Goal: Task Accomplishment & Management: Use online tool/utility

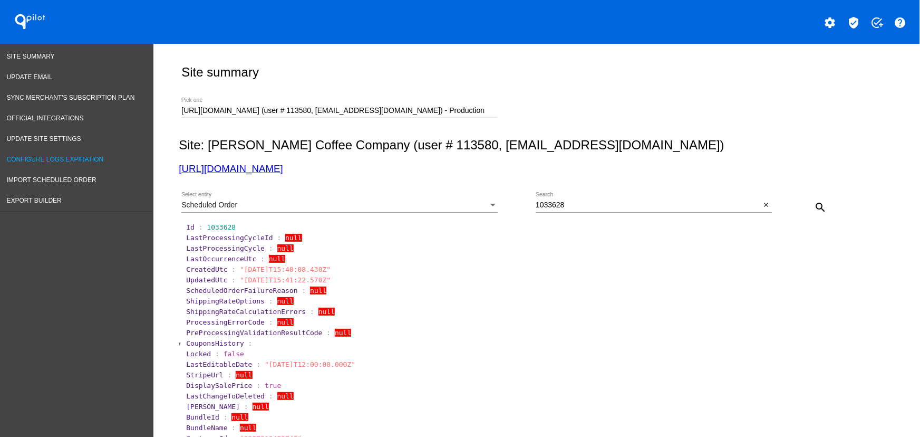
drag, startPoint x: 344, startPoint y: 166, endPoint x: 146, endPoint y: 164, distance: 198.3
drag, startPoint x: 338, startPoint y: 193, endPoint x: 336, endPoint y: 172, distance: 20.6
click at [335, 189] on div "Scheduled Order Select entity 1033628 Search close search" at bounding box center [534, 203] width 711 height 37
drag, startPoint x: 332, startPoint y: 171, endPoint x: 191, endPoint y: 134, distance: 145.9
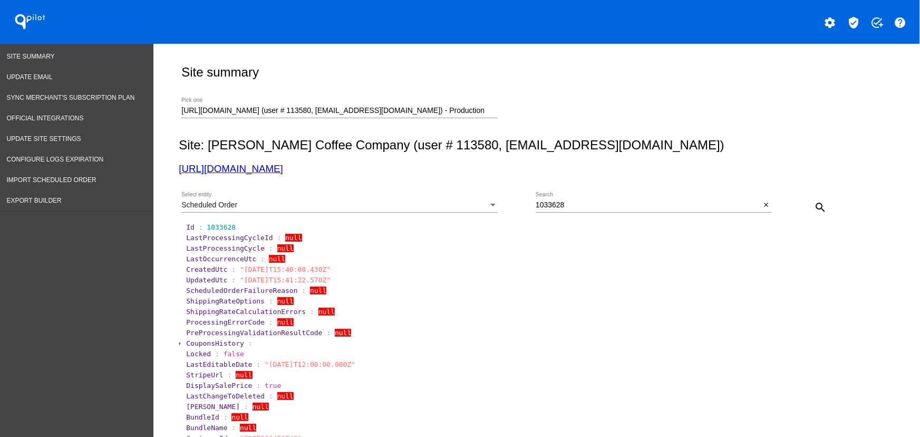
copy link "https://qspjnq-n7.myshopify.com"
click at [237, 202] on div "Scheduled Order" at bounding box center [334, 205] width 307 height 8
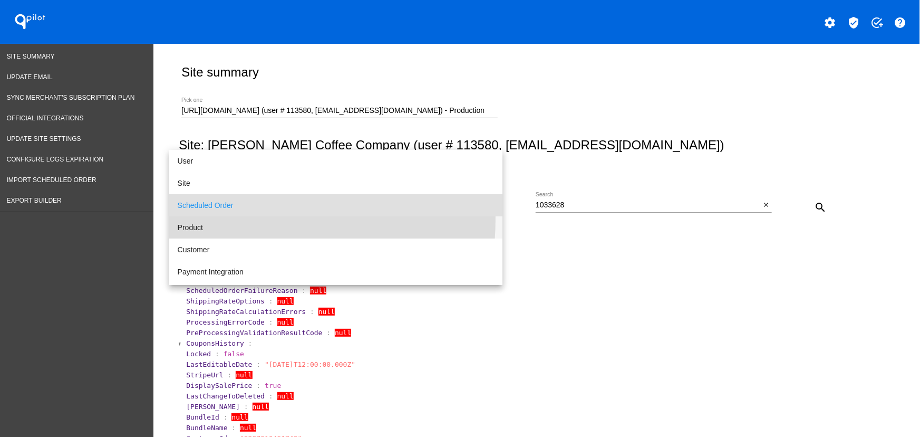
click at [214, 219] on span "Product" at bounding box center [336, 227] width 316 height 22
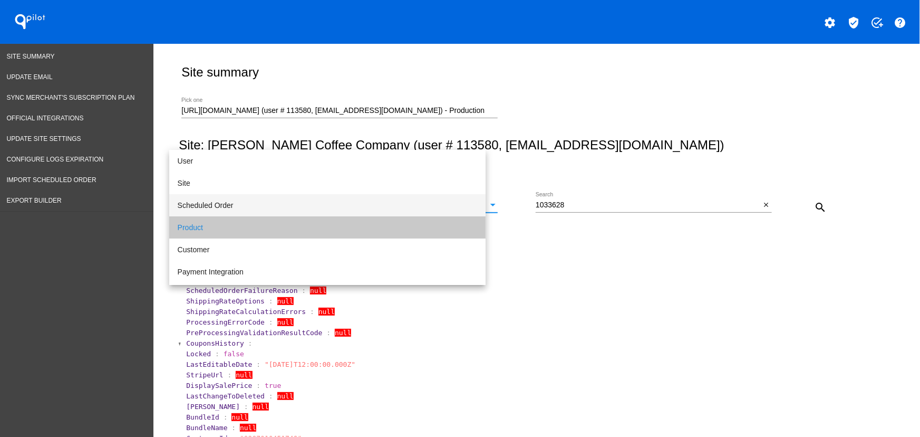
click at [572, 209] on div "1033628 Search" at bounding box center [648, 202] width 225 height 21
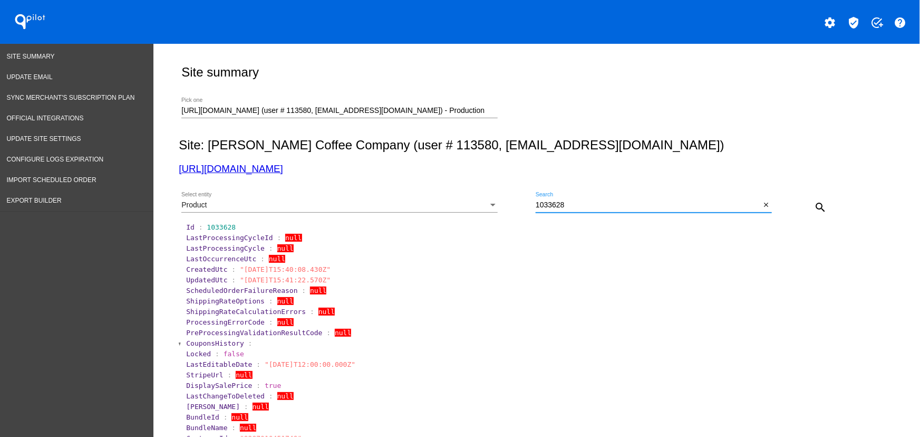
paste input "51023551988005"
click at [817, 205] on mat-icon "search" at bounding box center [820, 207] width 13 height 13
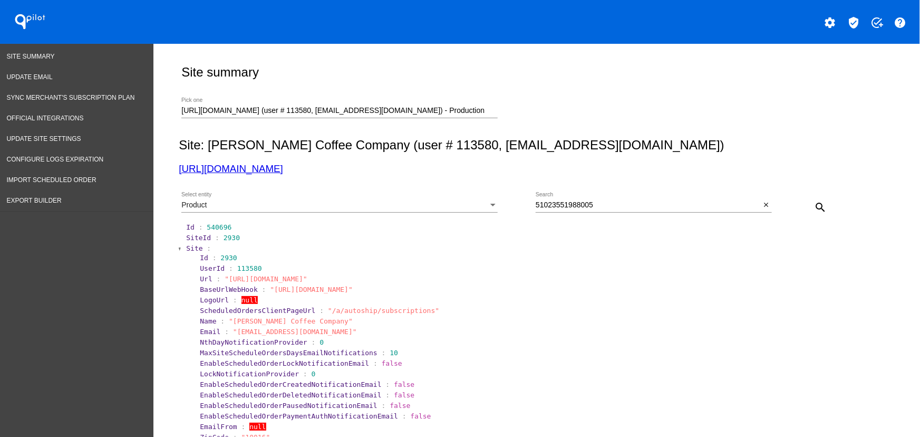
click at [195, 247] on span "Site" at bounding box center [194, 248] width 16 height 8
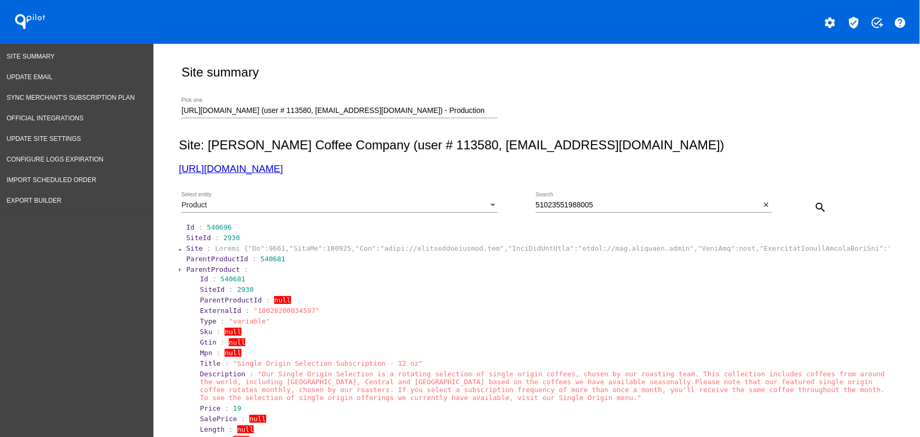
click at [195, 272] on span "ParentProduct" at bounding box center [213, 269] width 54 height 8
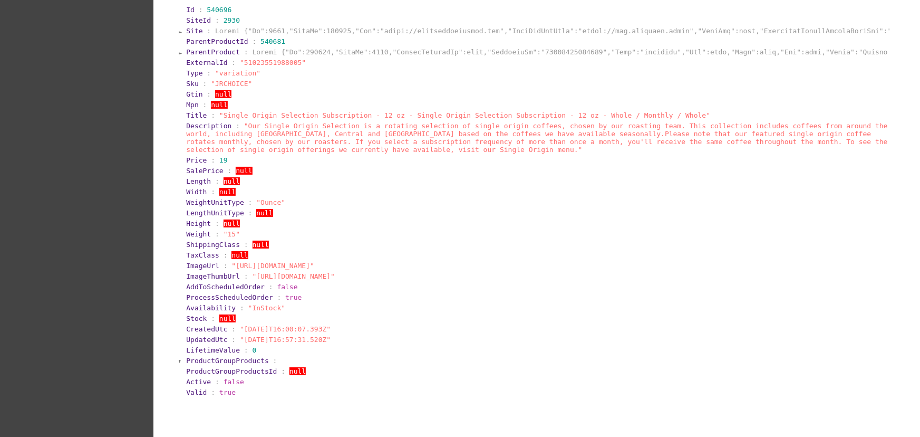
scroll to position [237, 0]
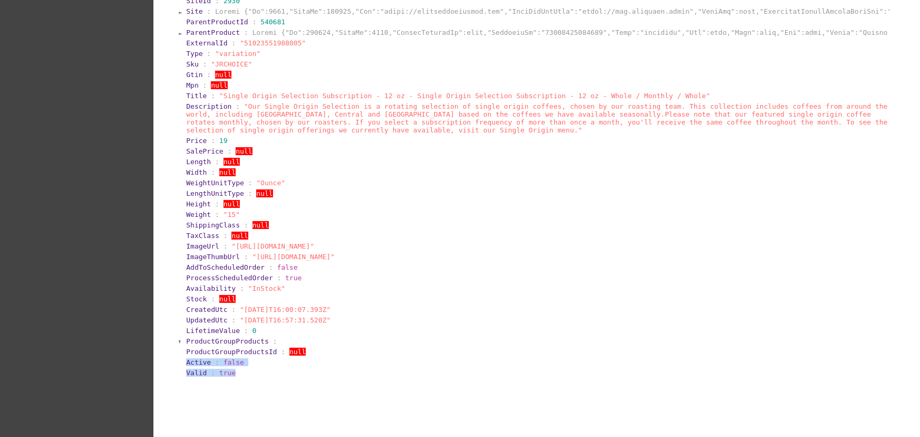
drag, startPoint x: 256, startPoint y: 386, endPoint x: 175, endPoint y: 373, distance: 81.7
click at [179, 373] on section "Id : 540696 SiteId : 2930 Site : ParentProductId : 540681 ParentProduct : Exter…" at bounding box center [534, 181] width 711 height 393
click at [411, 397] on div "Site summary https://qspjnq-n7.myshopify.com (user # 113580, nsemoff@joecoffeec…" at bounding box center [534, 124] width 723 height 634
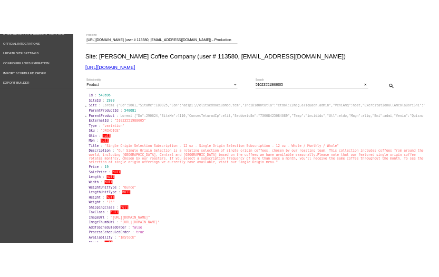
scroll to position [84, 0]
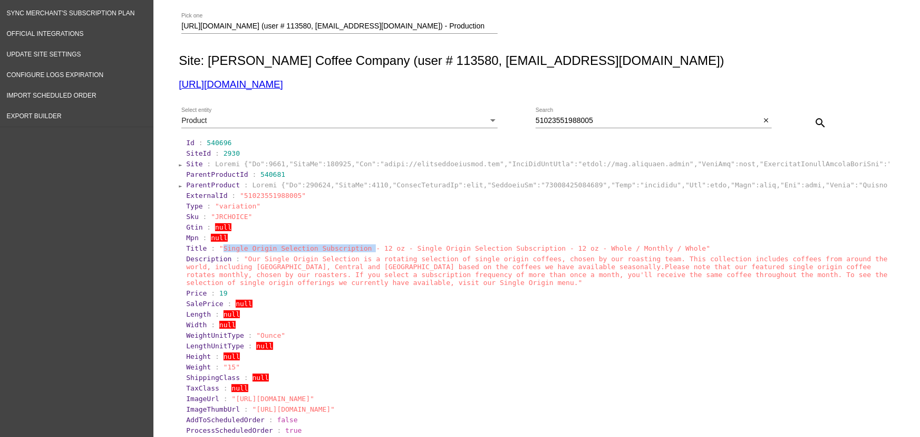
drag, startPoint x: 217, startPoint y: 252, endPoint x: 354, endPoint y: 251, distance: 137.1
click at [354, 251] on span ""Single Origin Selection Subscription - 12 oz - Single Origin Selection Subscri…" at bounding box center [464, 248] width 491 height 8
click at [681, 252] on section "Title : "Single Origin Selection Subscription - 12 oz - Single Origin Selection…" at bounding box center [537, 248] width 702 height 8
click at [574, 126] on div "51023551988005 Search" at bounding box center [648, 118] width 225 height 21
paste input "Single Origin Selection-Whole-12oz"
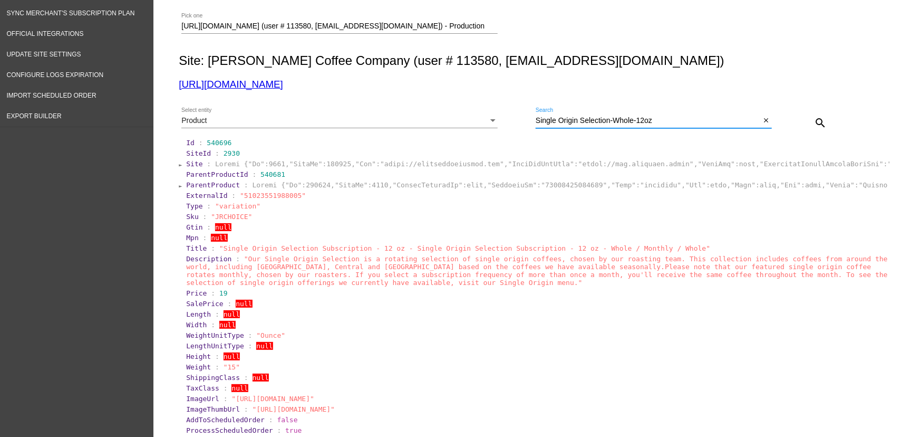
click at [613, 119] on input "Single Origin Selection-Whole-12oz" at bounding box center [648, 121] width 225 height 8
click at [610, 118] on input "Single Origin Selection-Whole-12oz" at bounding box center [648, 121] width 225 height 8
click at [632, 117] on input "Single Origin Selection Whole-12oz" at bounding box center [648, 121] width 225 height 8
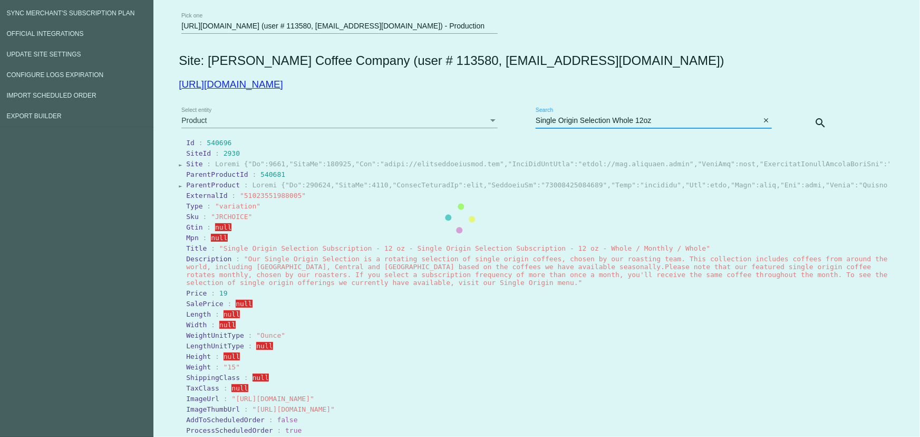
scroll to position [0, 0]
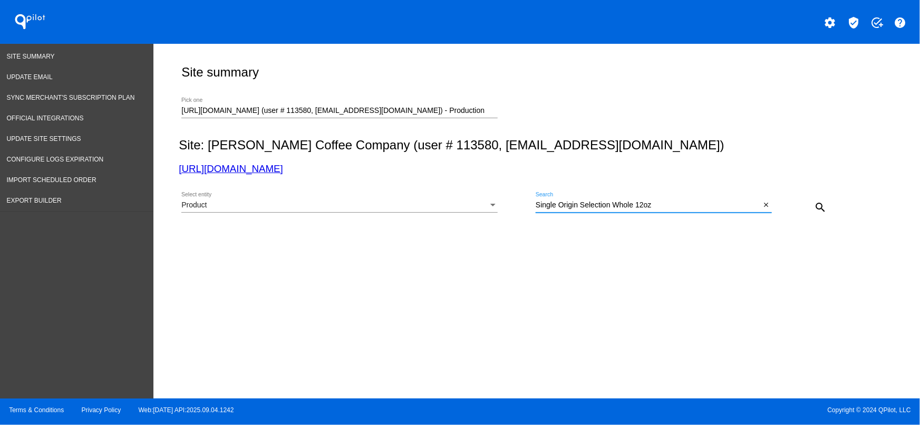
drag, startPoint x: 709, startPoint y: 205, endPoint x: 616, endPoint y: 205, distance: 92.8
click at [616, 205] on input "Single Origin Selection Whole 12oz" at bounding box center [648, 205] width 225 height 8
type input "Single Origin Selection"
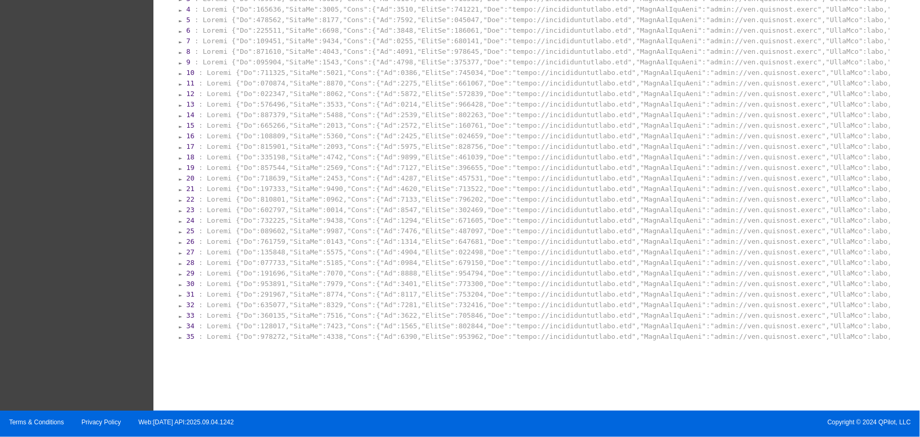
scroll to position [268, 0]
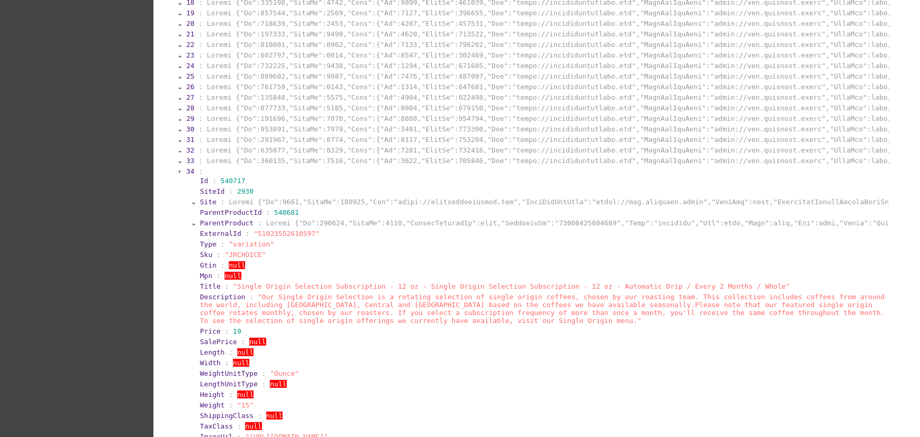
scroll to position [416, 0]
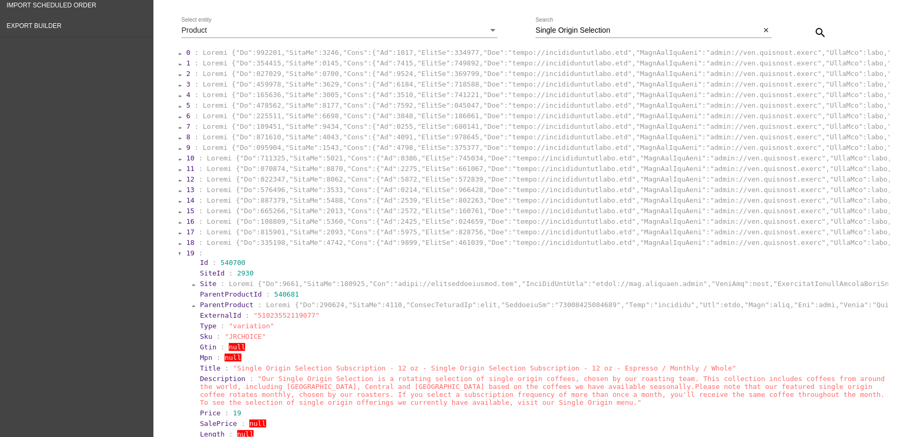
scroll to position [11, 0]
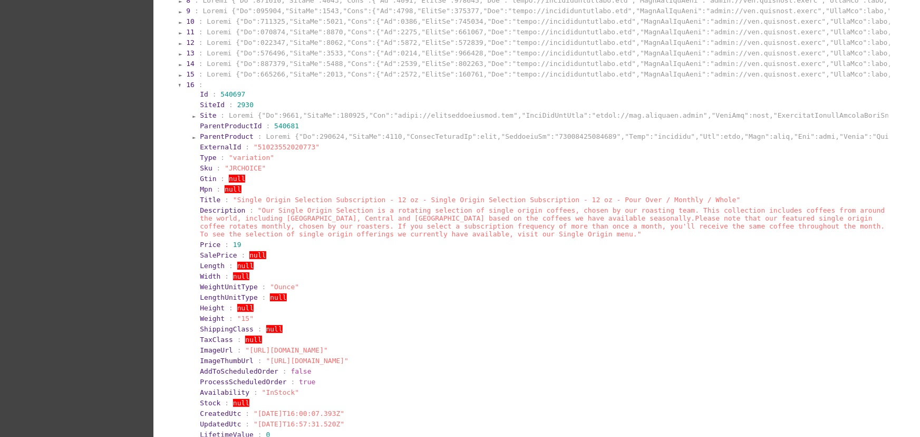
scroll to position [271, 0]
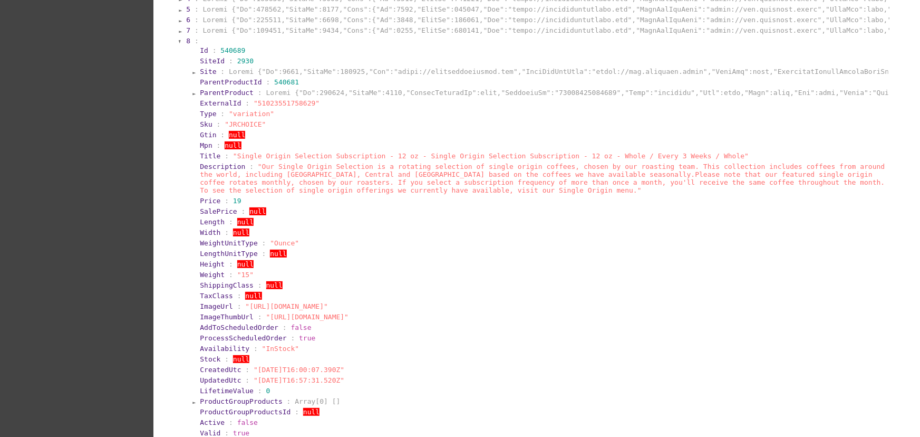
click at [252, 35] on section "7 :" at bounding box center [537, 30] width 705 height 10
click at [251, 25] on section "6 :" at bounding box center [537, 20] width 705 height 10
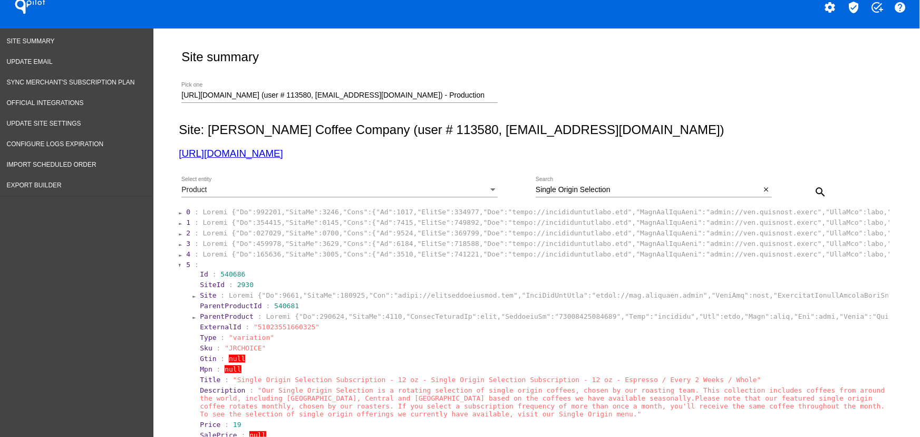
scroll to position [0, 0]
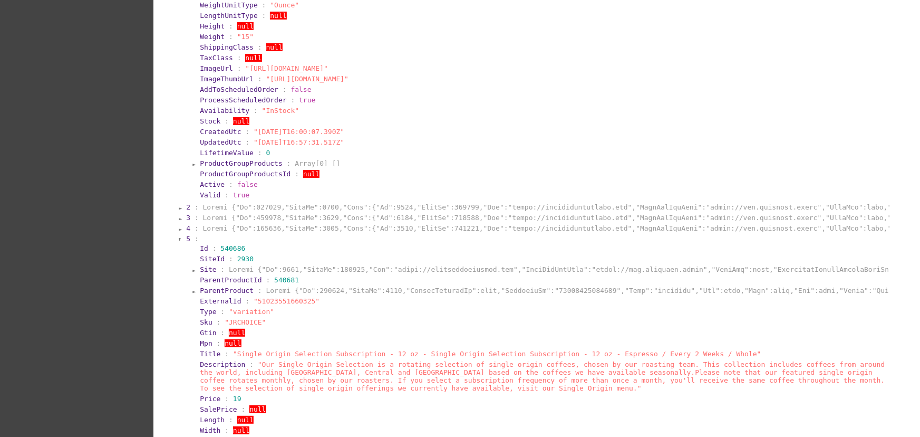
scroll to position [435, 0]
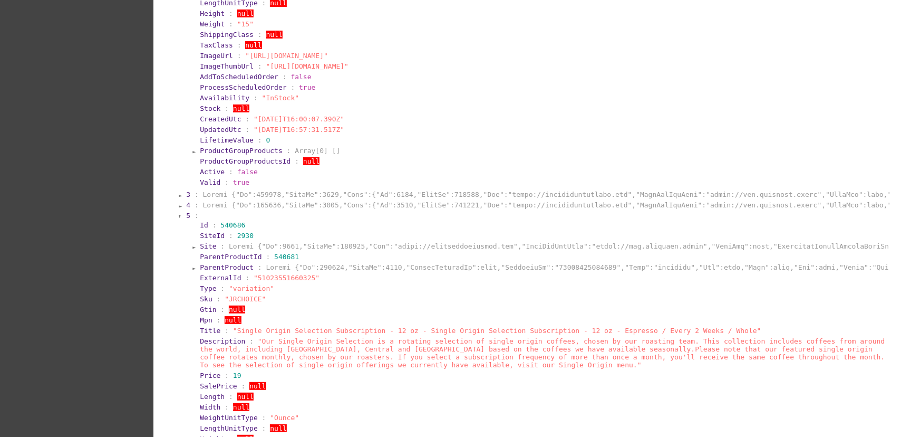
scroll to position [851, 0]
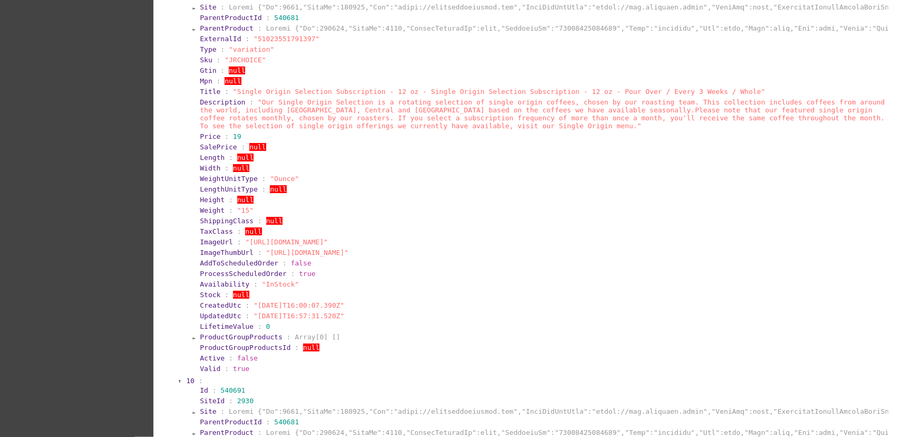
scroll to position [0, 0]
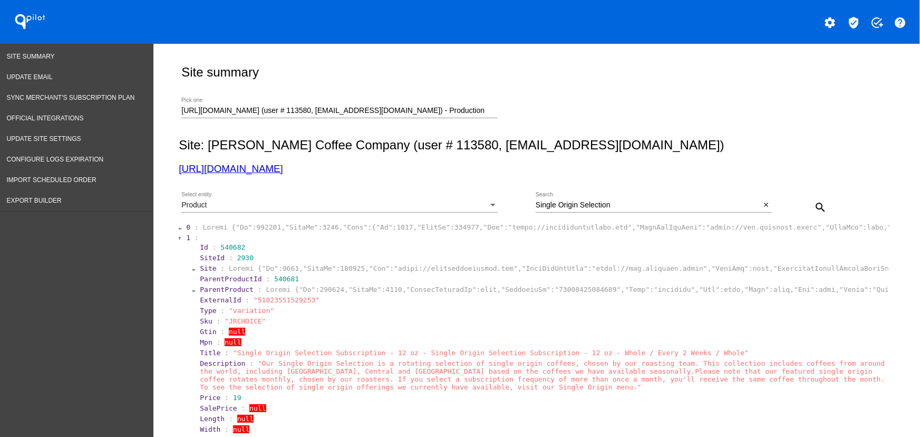
drag, startPoint x: 323, startPoint y: 169, endPoint x: 222, endPoint y: 6, distance: 192.0
copy link "https://qspjnq-n7.myshopify.com"
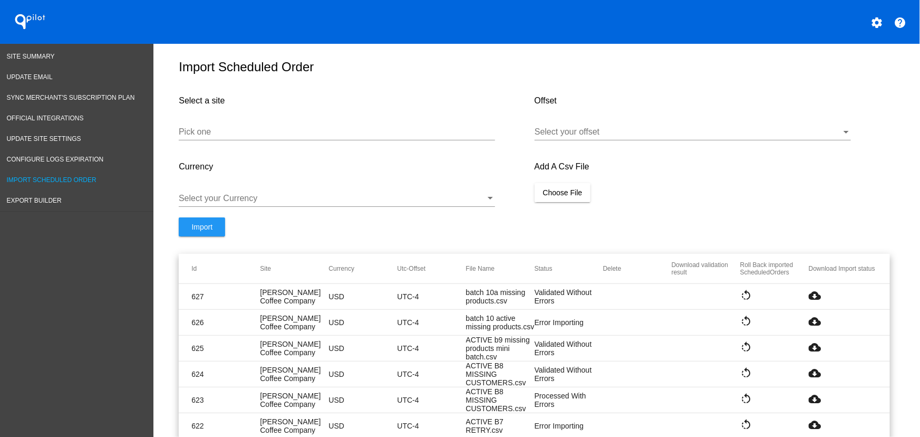
click at [385, 132] on div "Pick one" at bounding box center [337, 129] width 316 height 24
paste input "[URL][DOMAIN_NAME]"
type input "[URL][DOMAIN_NAME]"
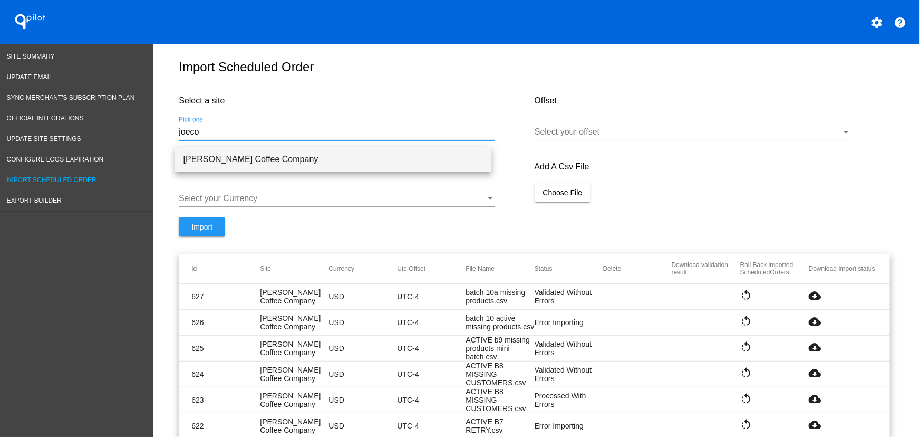
click at [372, 156] on span "[PERSON_NAME] Coffee Company" at bounding box center [334, 159] width 300 height 25
type input "[PERSON_NAME] Coffee Company"
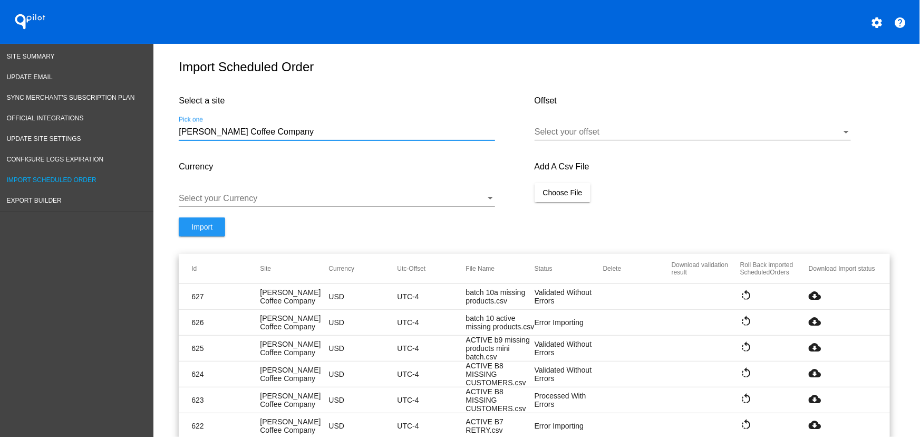
click at [598, 128] on div "Select your offset" at bounding box center [693, 129] width 316 height 24
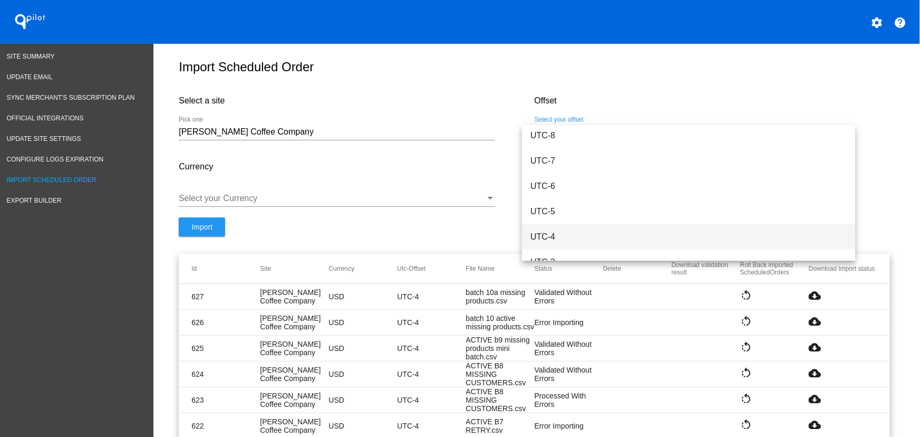
scroll to position [104, 0]
click at [581, 228] on span "UTC-4" at bounding box center [689, 236] width 316 height 25
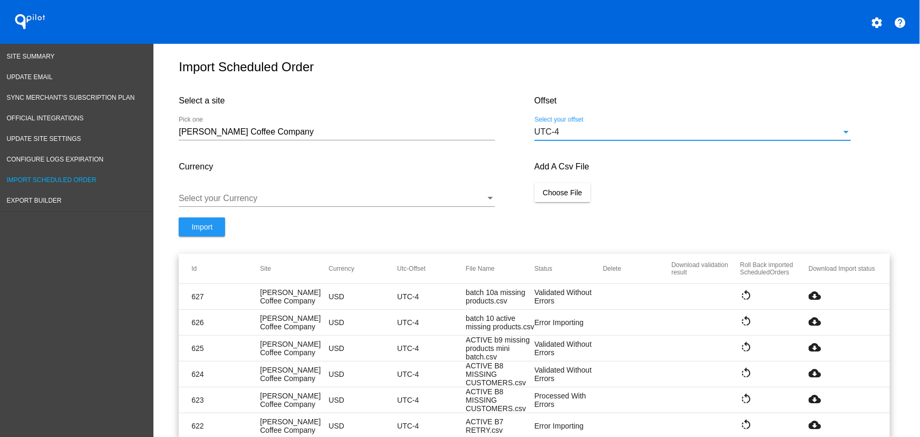
click at [418, 207] on div "Select your Currency" at bounding box center [337, 195] width 316 height 24
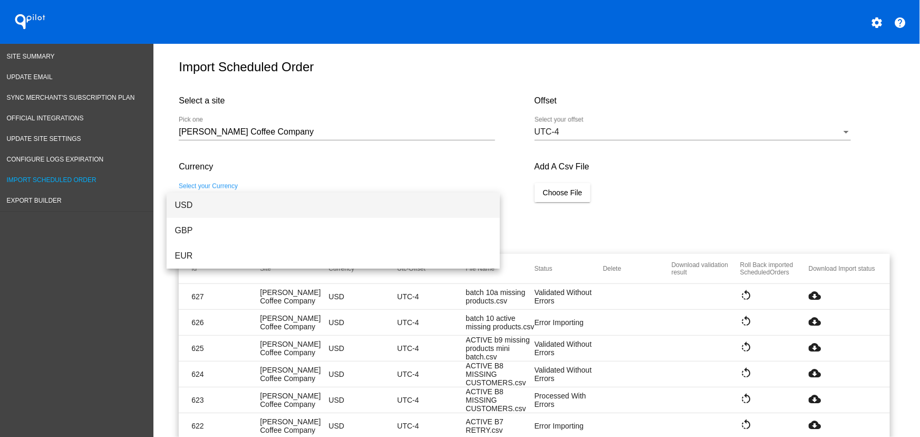
click at [306, 211] on span "USD" at bounding box center [333, 204] width 316 height 25
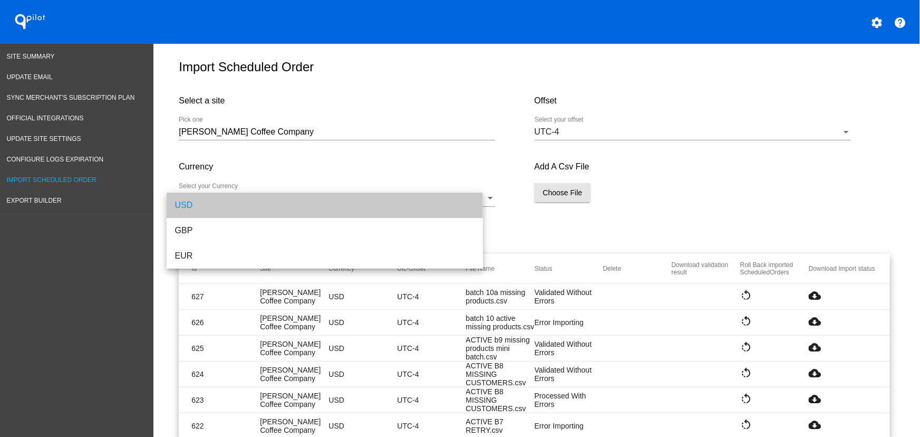
click at [581, 202] on button "Choose File" at bounding box center [563, 192] width 56 height 19
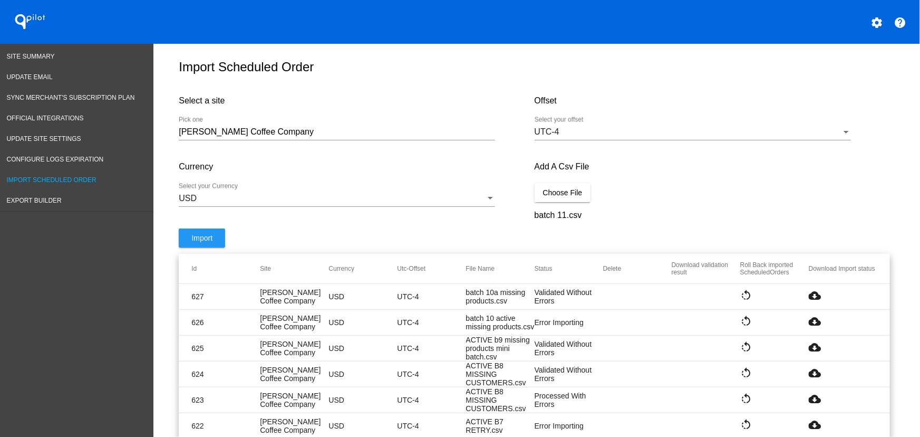
click at [199, 242] on span "Import" at bounding box center [201, 238] width 21 height 8
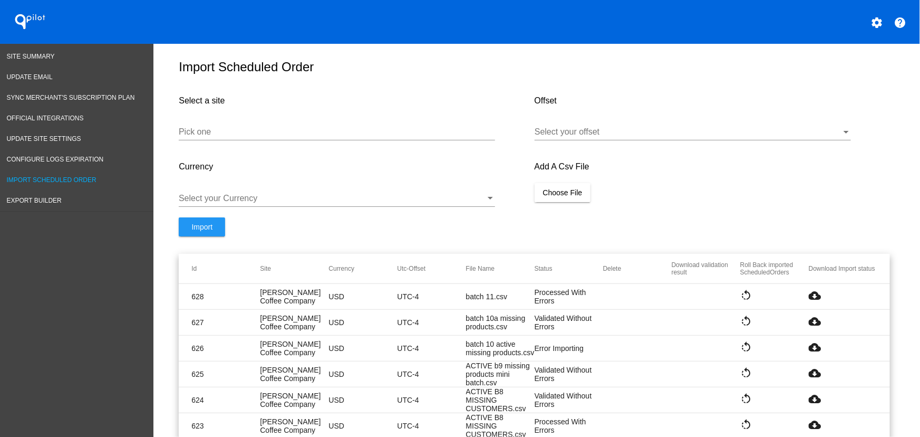
click at [813, 301] on mat-icon "cloud_download" at bounding box center [815, 295] width 13 height 13
click at [237, 131] on div "Pick one" at bounding box center [337, 129] width 316 height 24
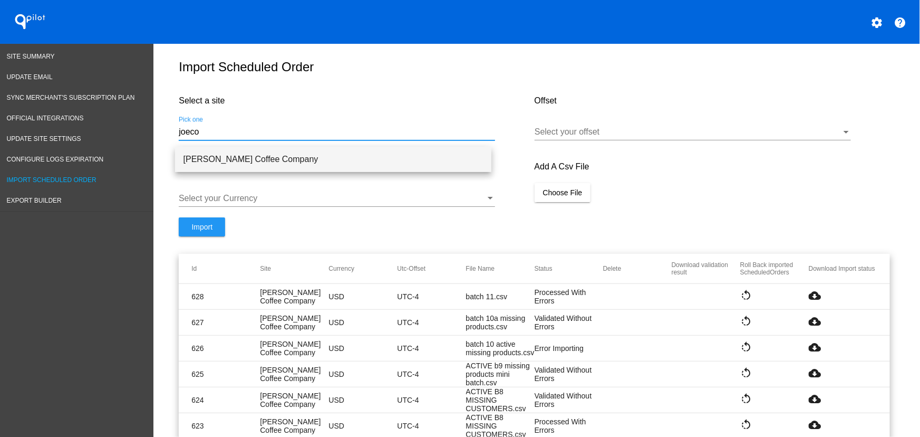
click at [285, 160] on span "[PERSON_NAME] Coffee Company" at bounding box center [334, 159] width 300 height 25
type input "[PERSON_NAME] Coffee Company"
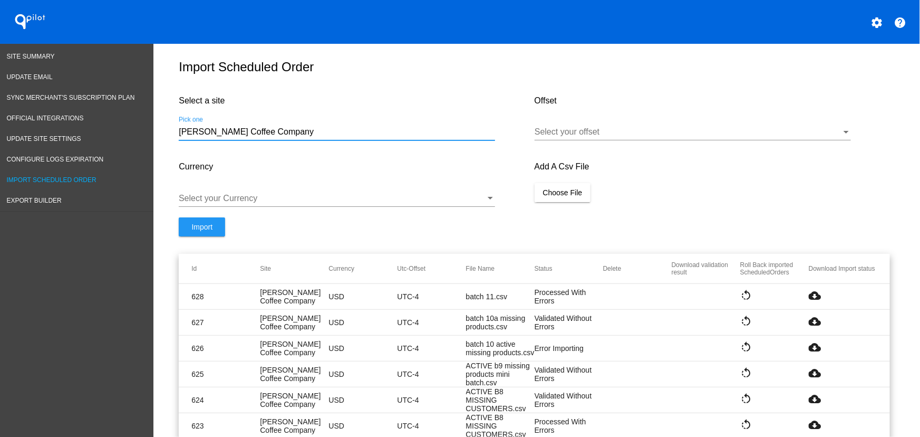
drag, startPoint x: 668, startPoint y: 115, endPoint x: 660, endPoint y: 132, distance: 19.1
click at [666, 116] on div "Offset Select your offset" at bounding box center [712, 118] width 355 height 66
click at [653, 137] on div at bounding box center [688, 131] width 307 height 9
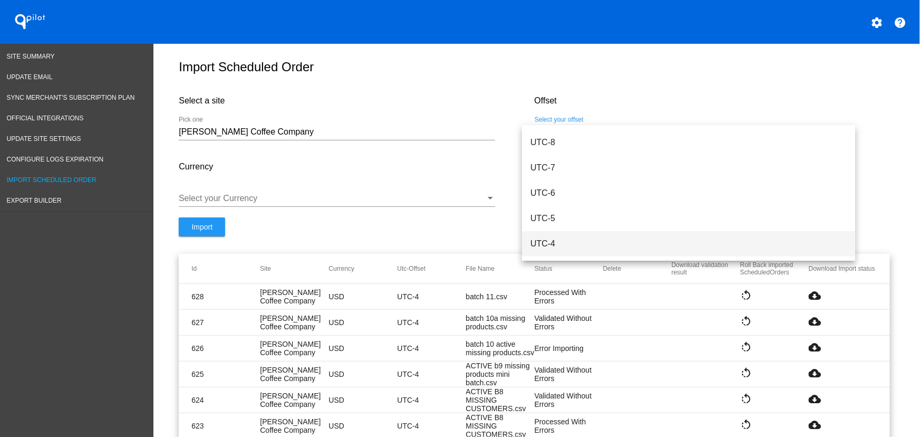
scroll to position [98, 0]
click at [560, 237] on span "UTC-4" at bounding box center [689, 242] width 316 height 25
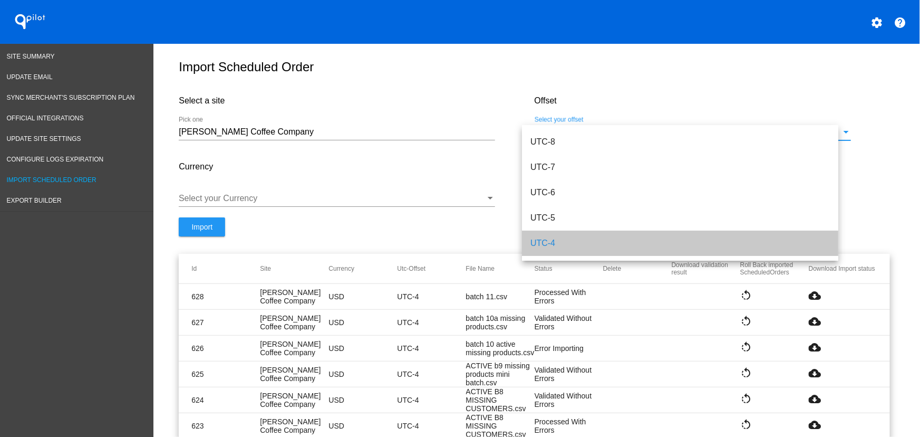
click at [383, 207] on div "Select your Currency" at bounding box center [337, 195] width 316 height 24
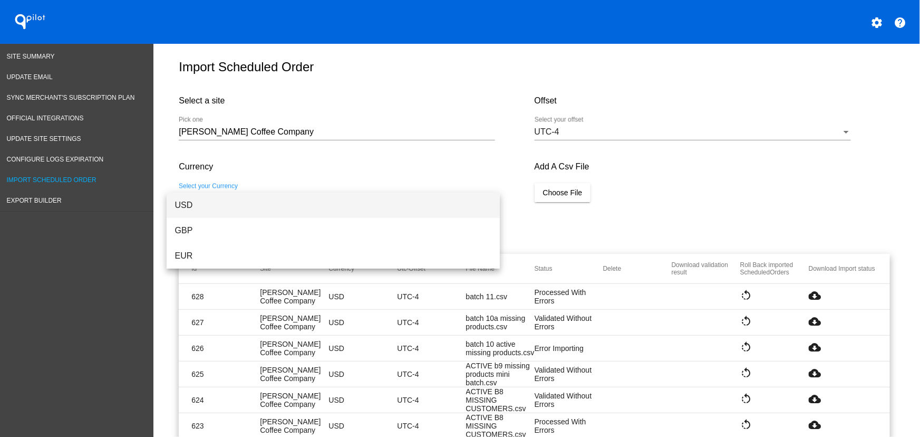
click at [221, 206] on span "USD" at bounding box center [333, 204] width 316 height 25
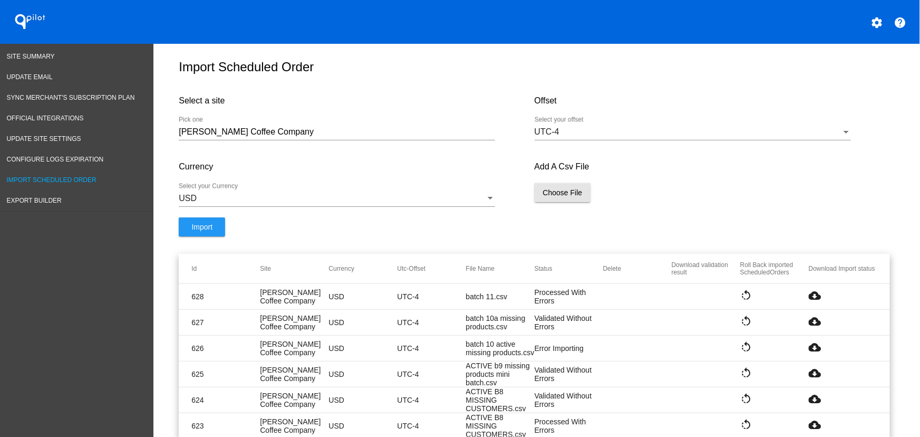
click at [575, 197] on span "Choose File" at bounding box center [563, 192] width 40 height 8
click at [204, 242] on span "Import" at bounding box center [201, 238] width 21 height 8
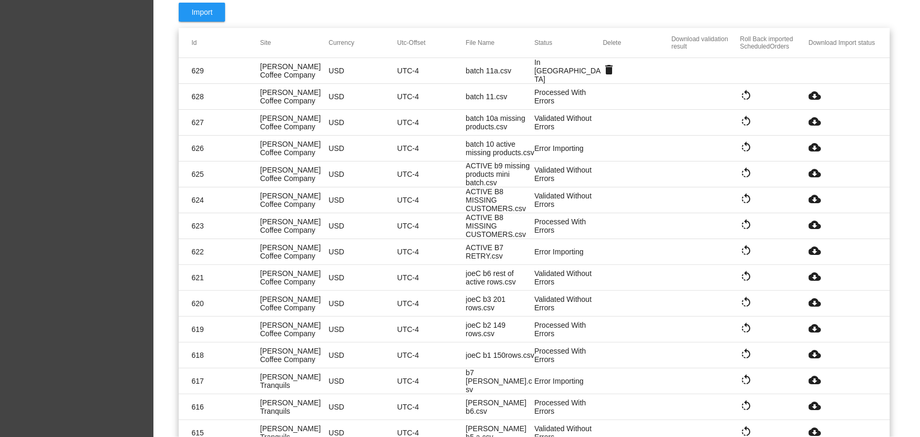
scroll to position [0, 0]
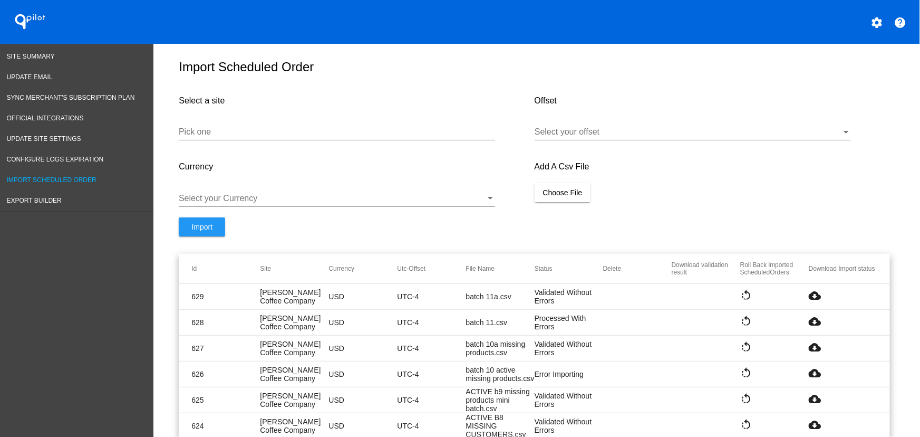
click at [804, 299] on mat-cell "rotate_left" at bounding box center [774, 296] width 69 height 14
click at [811, 301] on mat-icon "cloud_download" at bounding box center [815, 295] width 13 height 13
click at [320, 131] on div "Pick one" at bounding box center [337, 129] width 316 height 24
paste input "https://qspjnq-n7.myshopify.com"
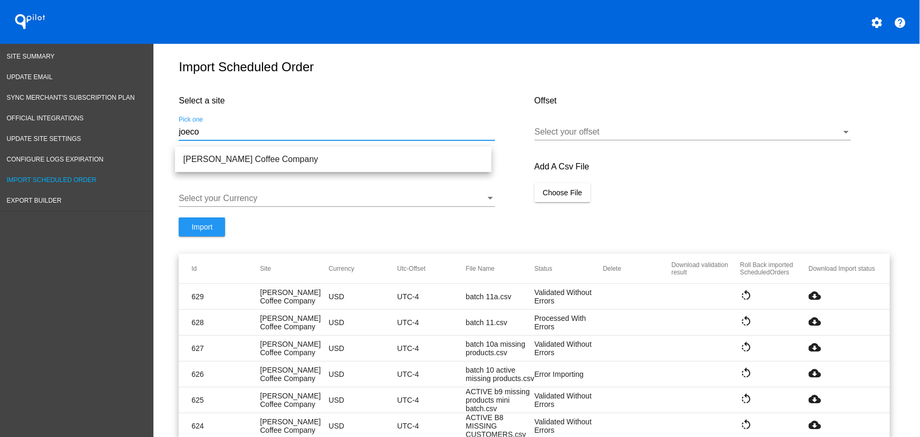
click at [297, 171] on h4 "Currency" at bounding box center [356, 166] width 355 height 9
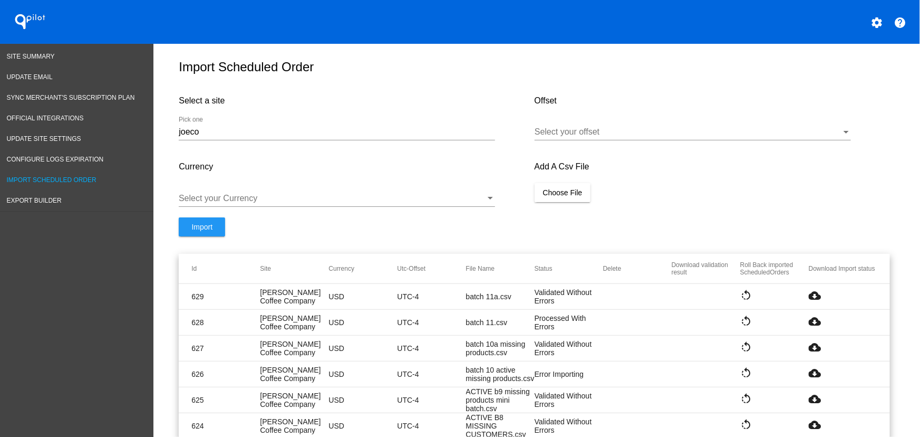
click at [298, 137] on input "joeco" at bounding box center [337, 131] width 316 height 9
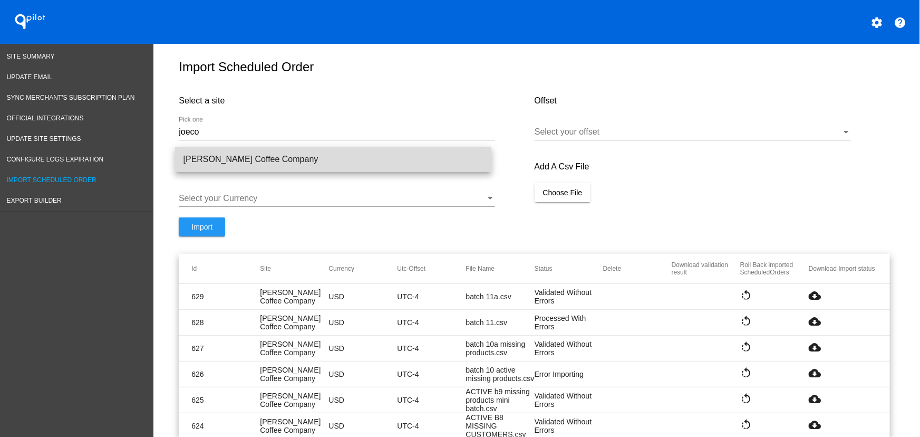
click at [282, 162] on span "[PERSON_NAME] Coffee Company" at bounding box center [334, 159] width 300 height 25
type input "[PERSON_NAME] Coffee Company"
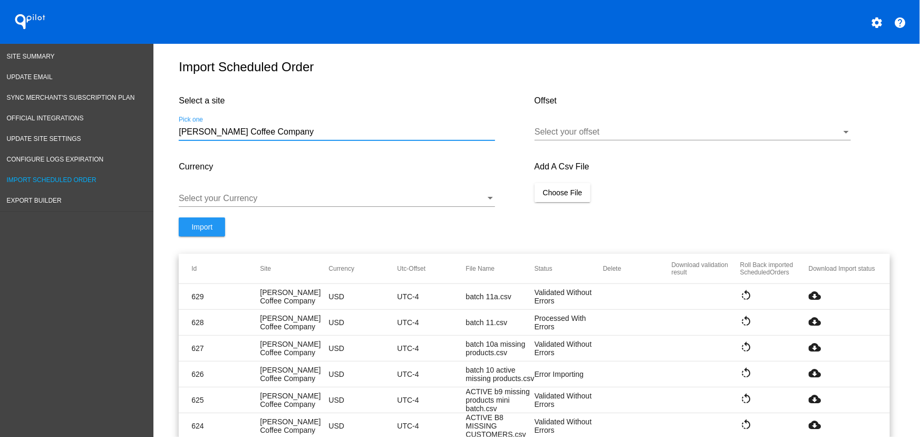
click at [591, 137] on div at bounding box center [688, 131] width 307 height 9
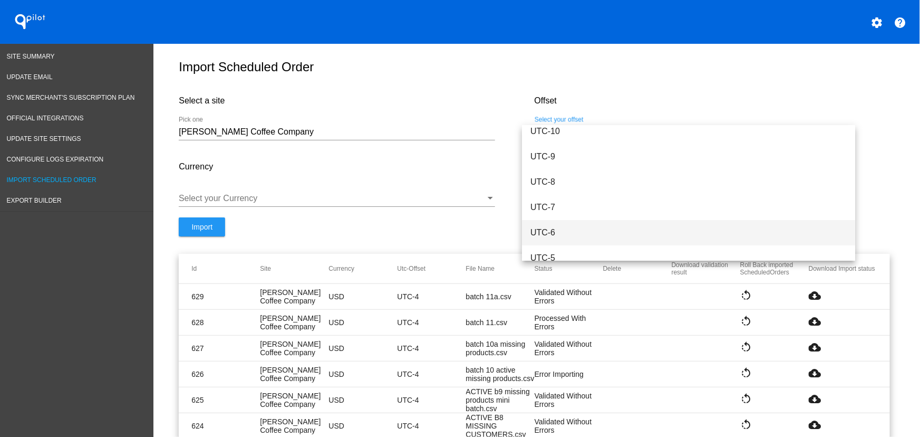
scroll to position [90, 0]
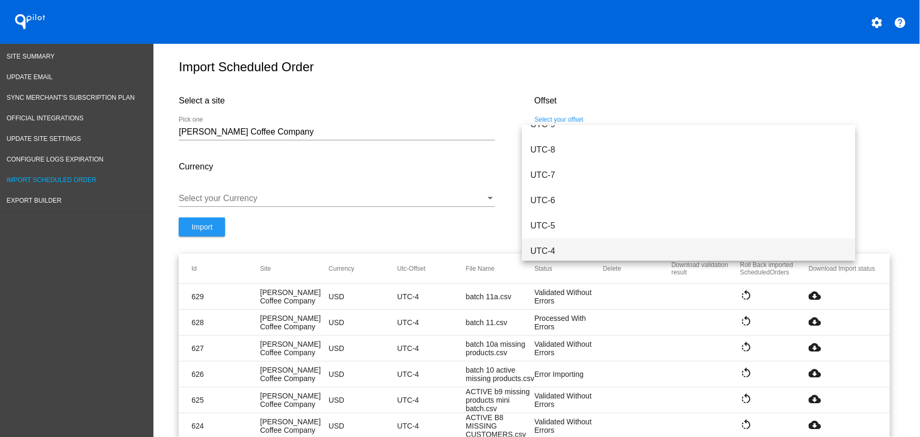
click at [565, 239] on span "UTC-4" at bounding box center [689, 250] width 316 height 25
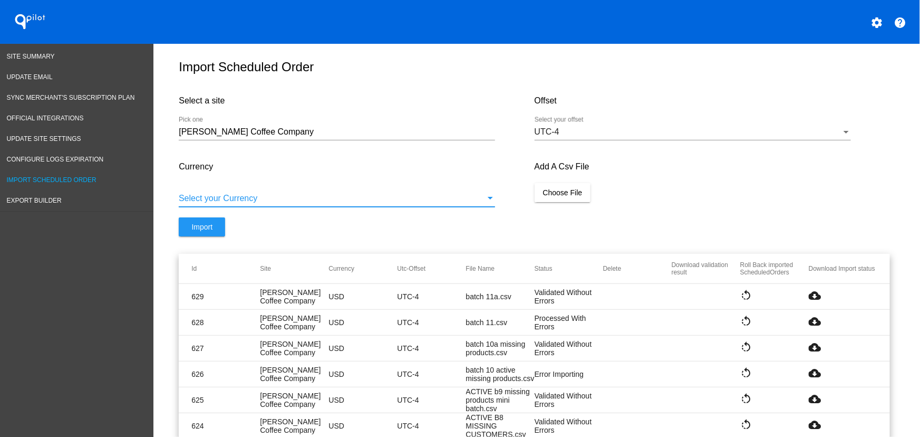
click at [368, 200] on div at bounding box center [332, 198] width 307 height 9
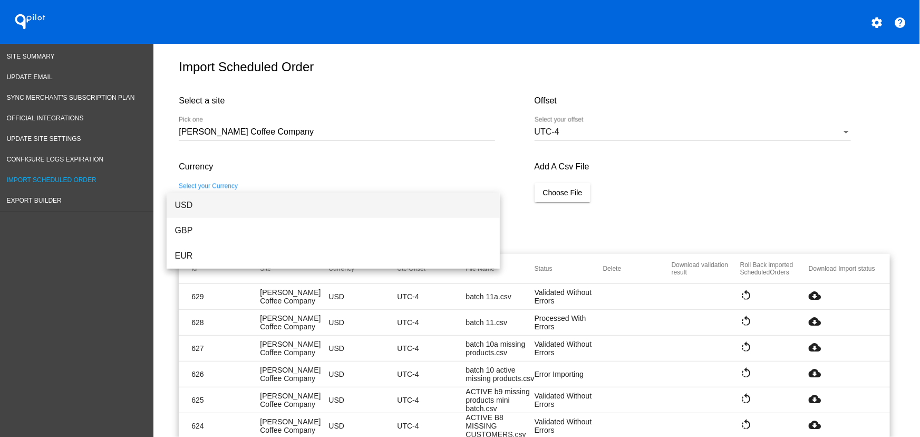
click at [234, 206] on span "USD" at bounding box center [333, 204] width 316 height 25
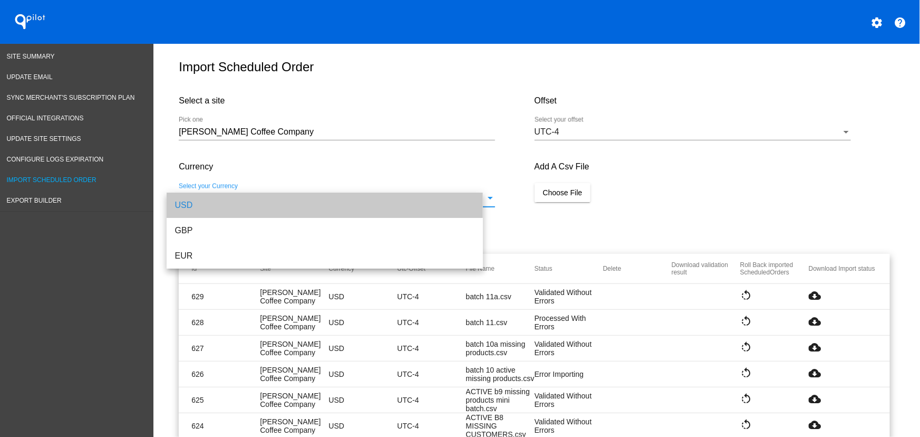
click at [527, 197] on div "Currency USD Select your Currency" at bounding box center [356, 184] width 355 height 66
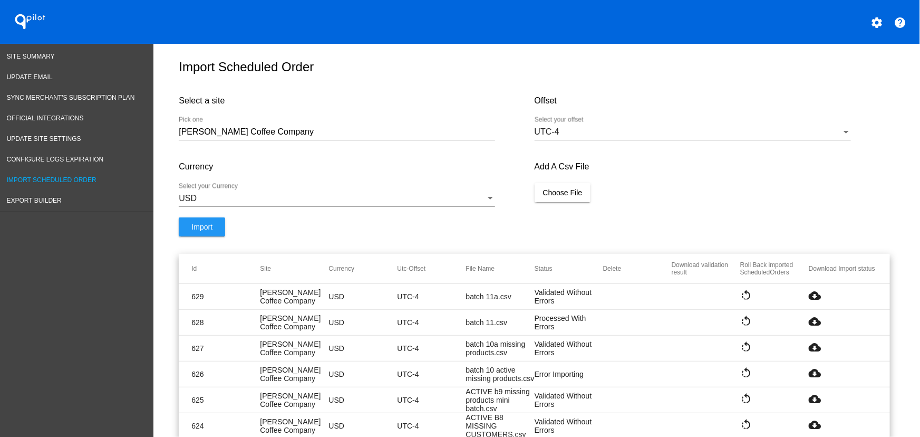
click at [588, 202] on div "Add A Csv File Choose File" at bounding box center [712, 184] width 355 height 66
click at [540, 191] on button "Choose File" at bounding box center [563, 192] width 56 height 19
click at [179, 237] on button "Import" at bounding box center [202, 237] width 46 height 19
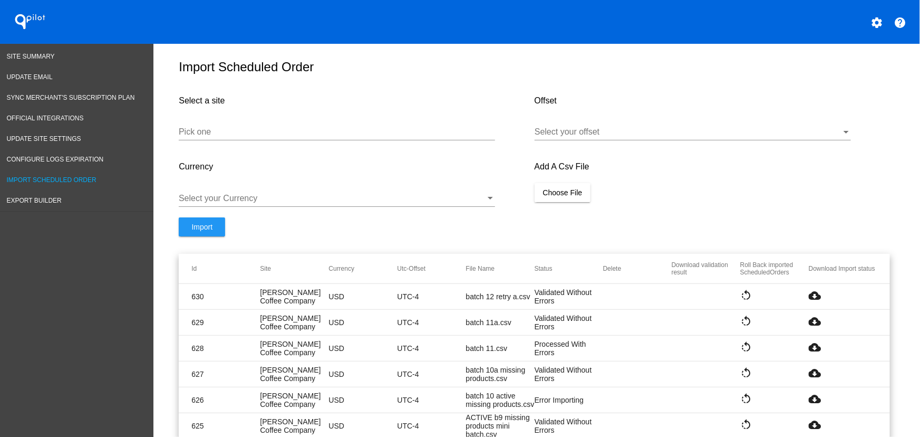
click at [815, 301] on mat-icon "cloud_download" at bounding box center [815, 295] width 13 height 13
